Goal: Task Accomplishment & Management: Use online tool/utility

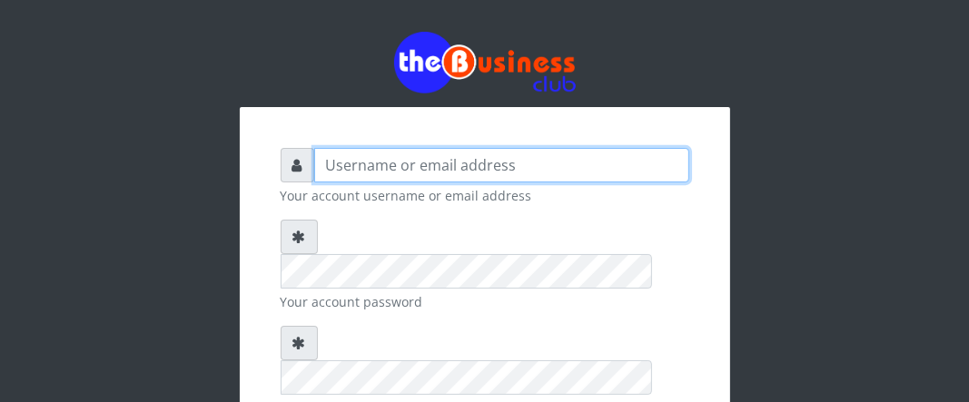
type input "Boboyen"
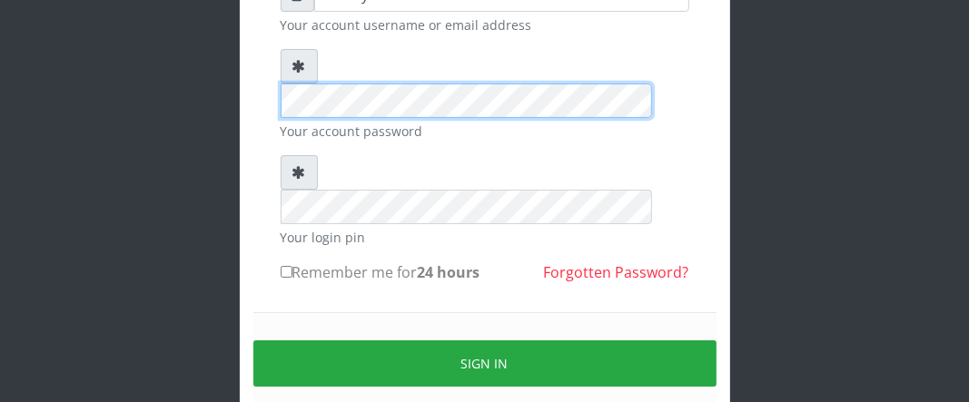
scroll to position [182, 0]
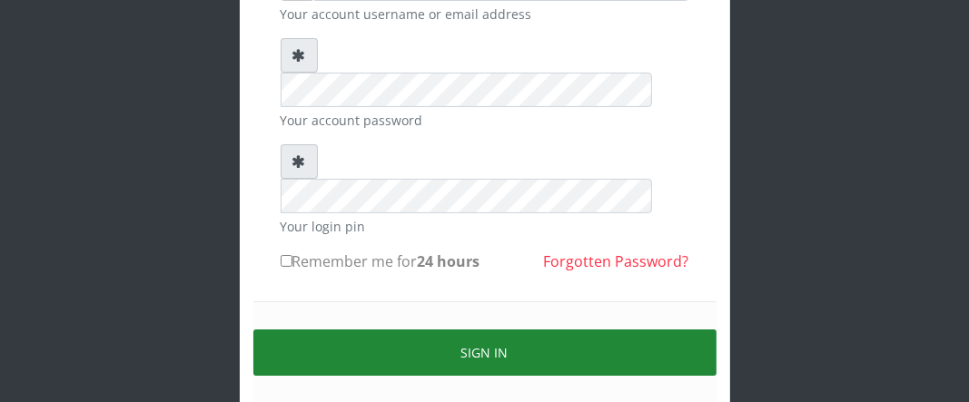
click at [392, 330] on button "Sign in" at bounding box center [484, 353] width 463 height 46
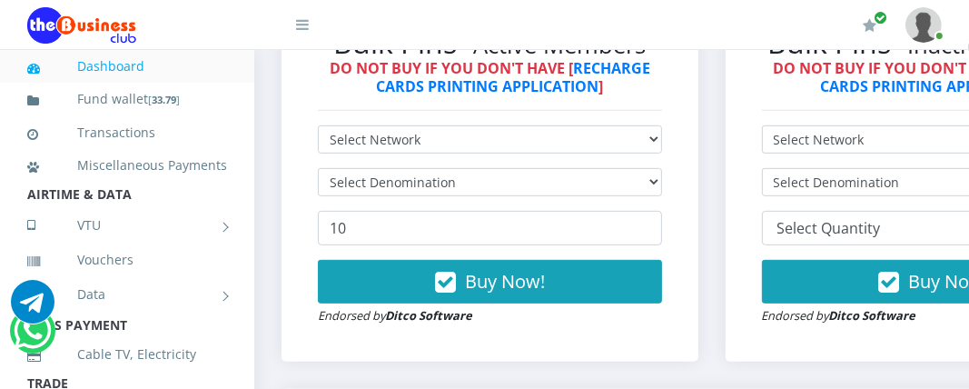
scroll to position [489, 0]
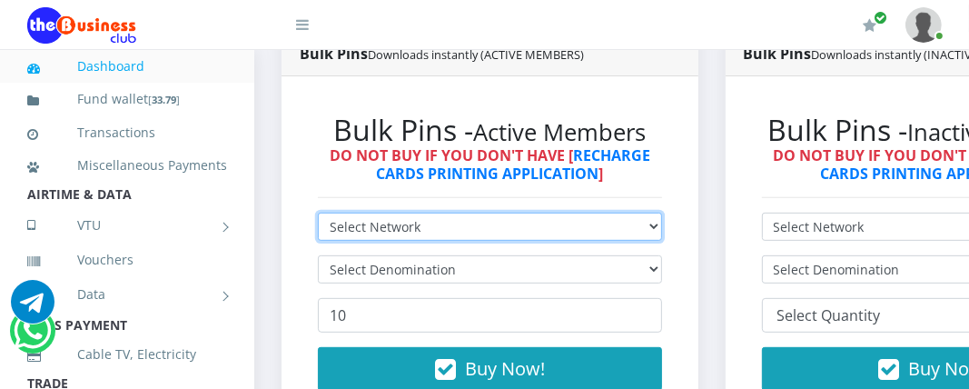
click at [612, 234] on select "Select Network MTN Globacom 9Mobile Airtel" at bounding box center [490, 227] width 344 height 28
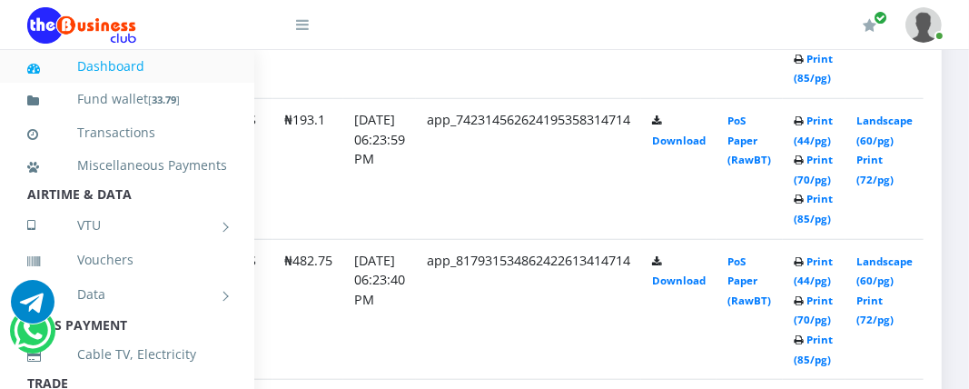
scroll to position [1125, 228]
click at [814, 345] on link "Print (85/pg)" at bounding box center [813, 349] width 39 height 34
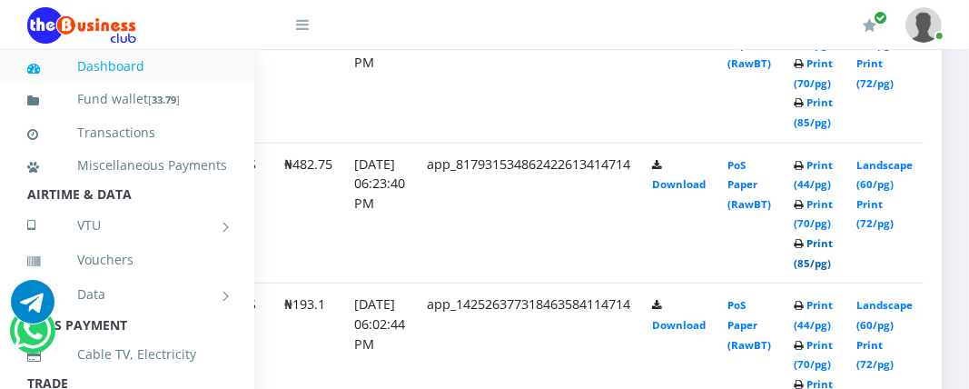
scroll to position [1215, 228]
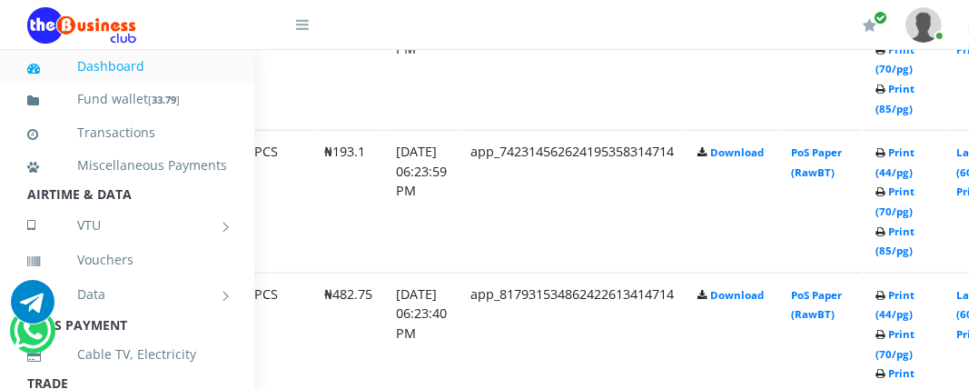
scroll to position [1181, 222]
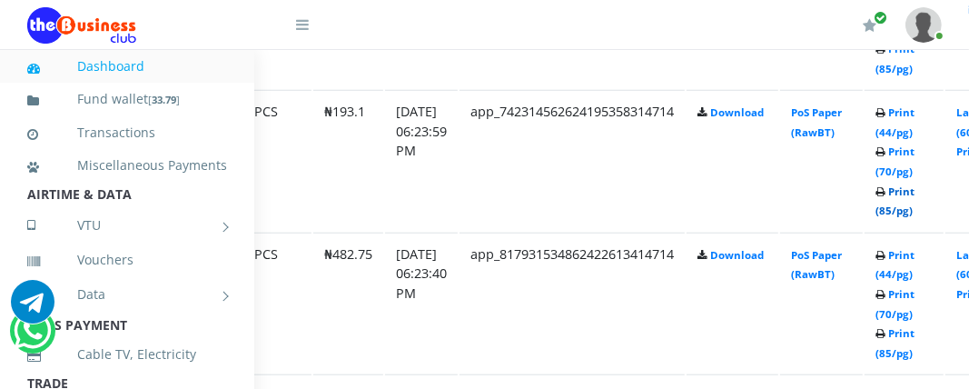
click at [907, 206] on link "Print (85/pg)" at bounding box center [895, 201] width 39 height 34
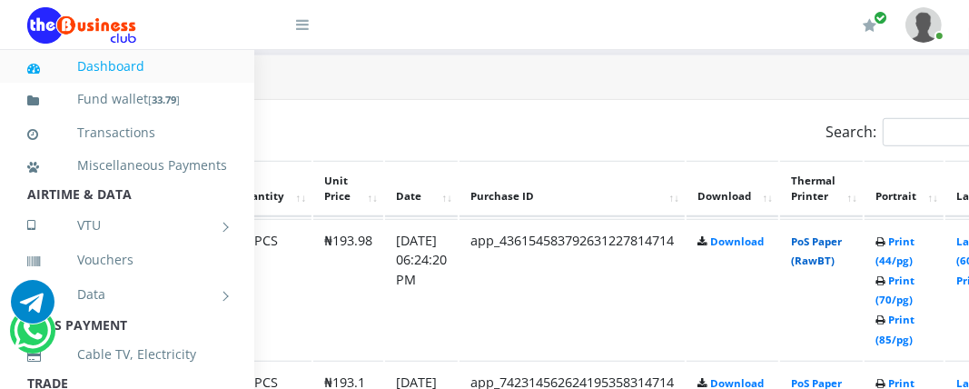
scroll to position [921, 222]
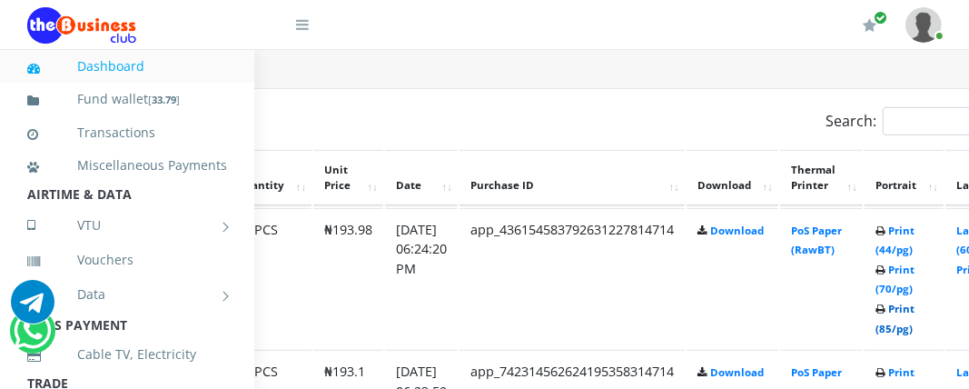
click at [915, 326] on link "Print (85/pg)" at bounding box center [895, 319] width 39 height 34
